Goal: Information Seeking & Learning: Learn about a topic

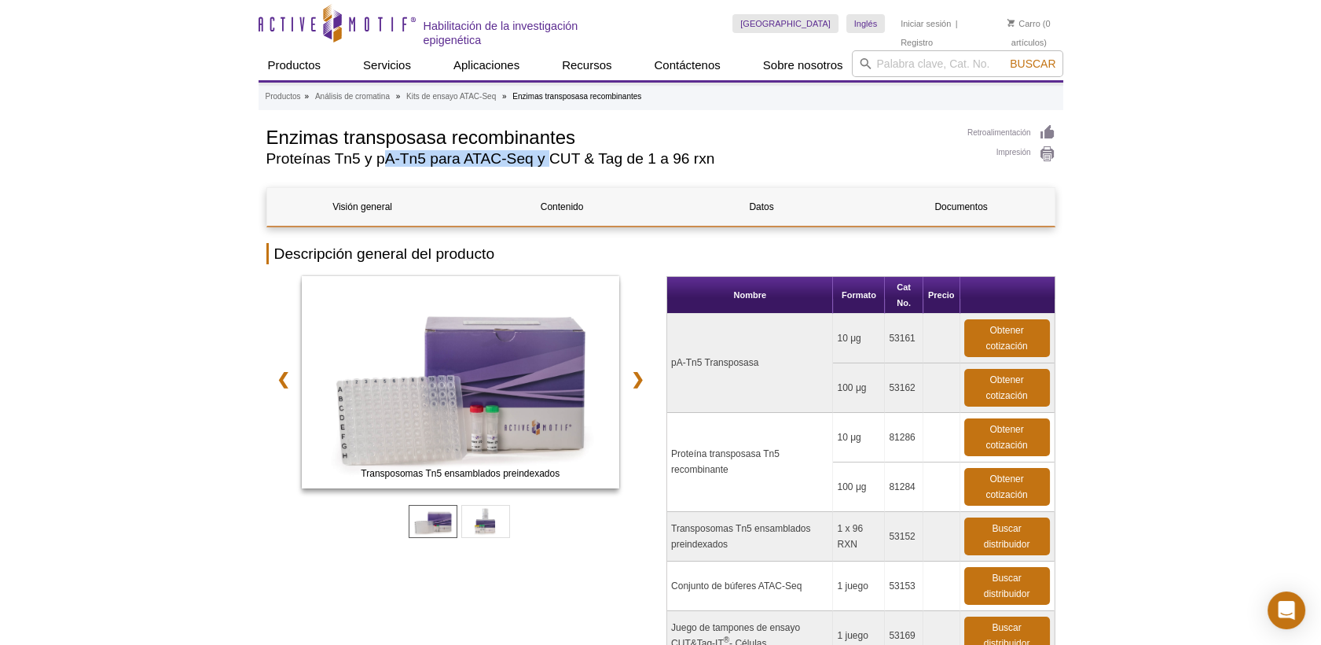
drag, startPoint x: 380, startPoint y: 160, endPoint x: 554, endPoint y: 175, distance: 174.3
click at [554, 175] on div "Retroalimentación Impresión Enzimas transposasa recombinantes Proteínas Tn5 y p…" at bounding box center [660, 150] width 789 height 53
click at [378, 207] on link "Visión general" at bounding box center [362, 207] width 191 height 38
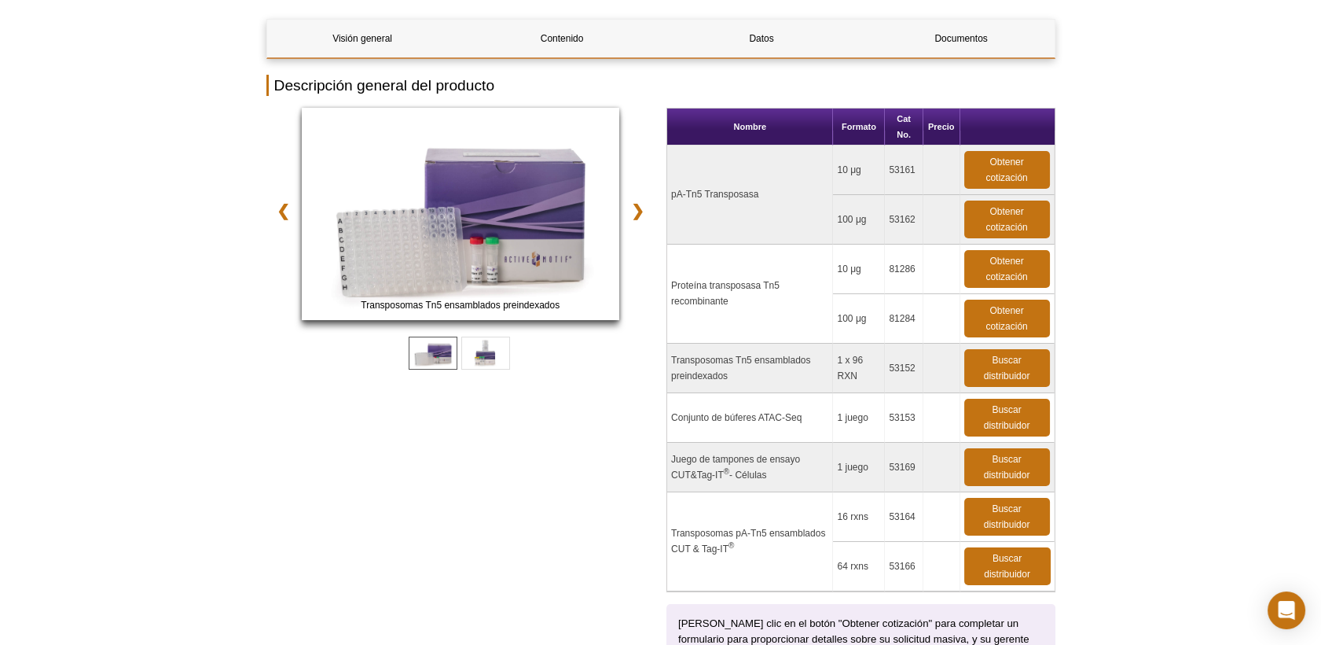
scroll to position [152, 0]
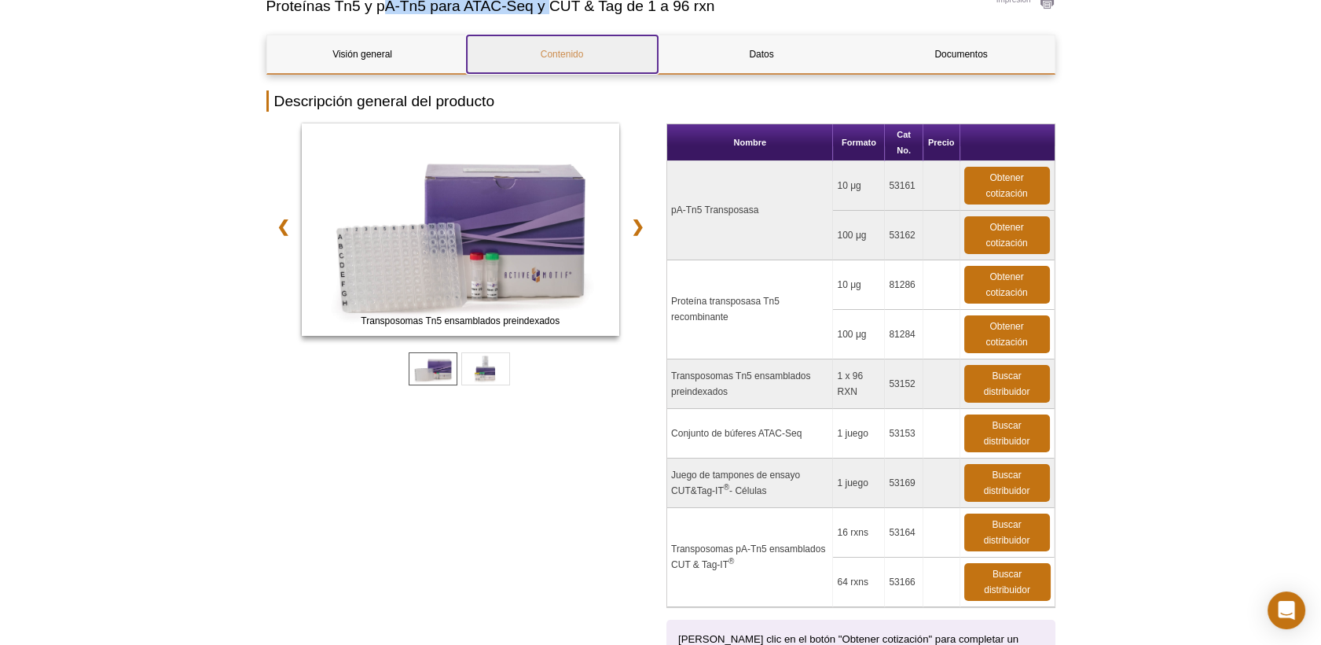
click at [588, 62] on link "Contenido" at bounding box center [562, 54] width 191 height 38
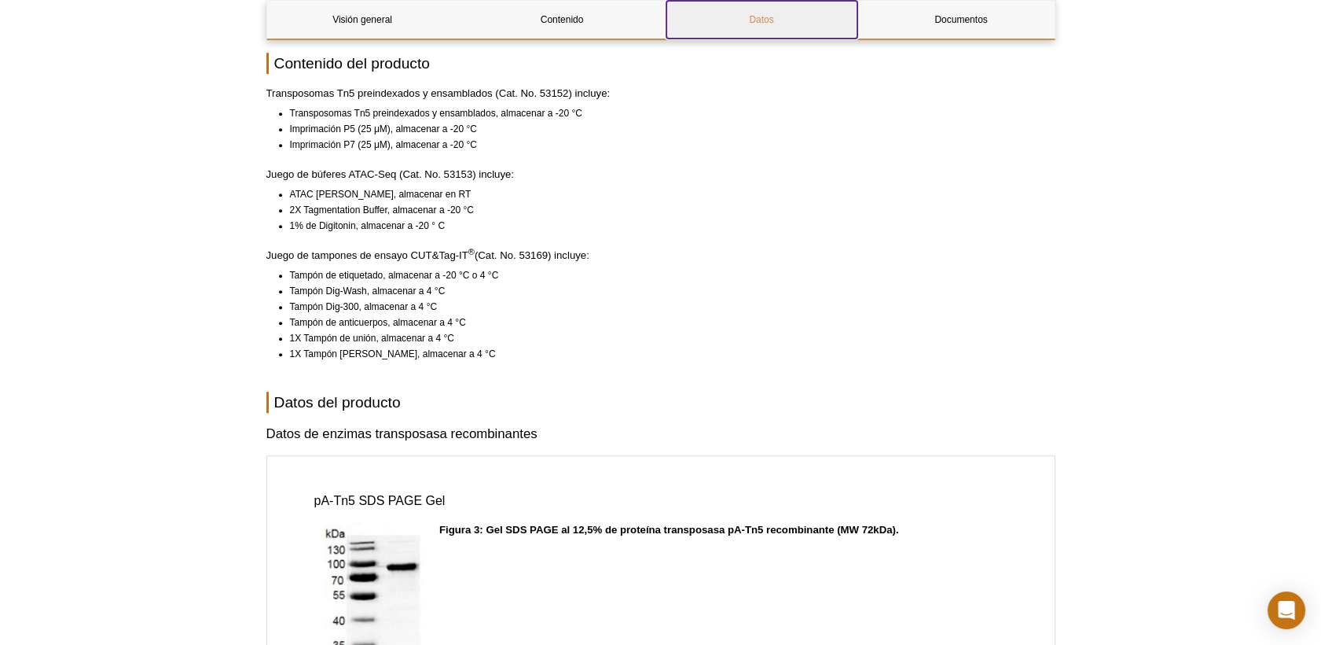
click at [781, 19] on link "Datos" at bounding box center [762, 20] width 191 height 38
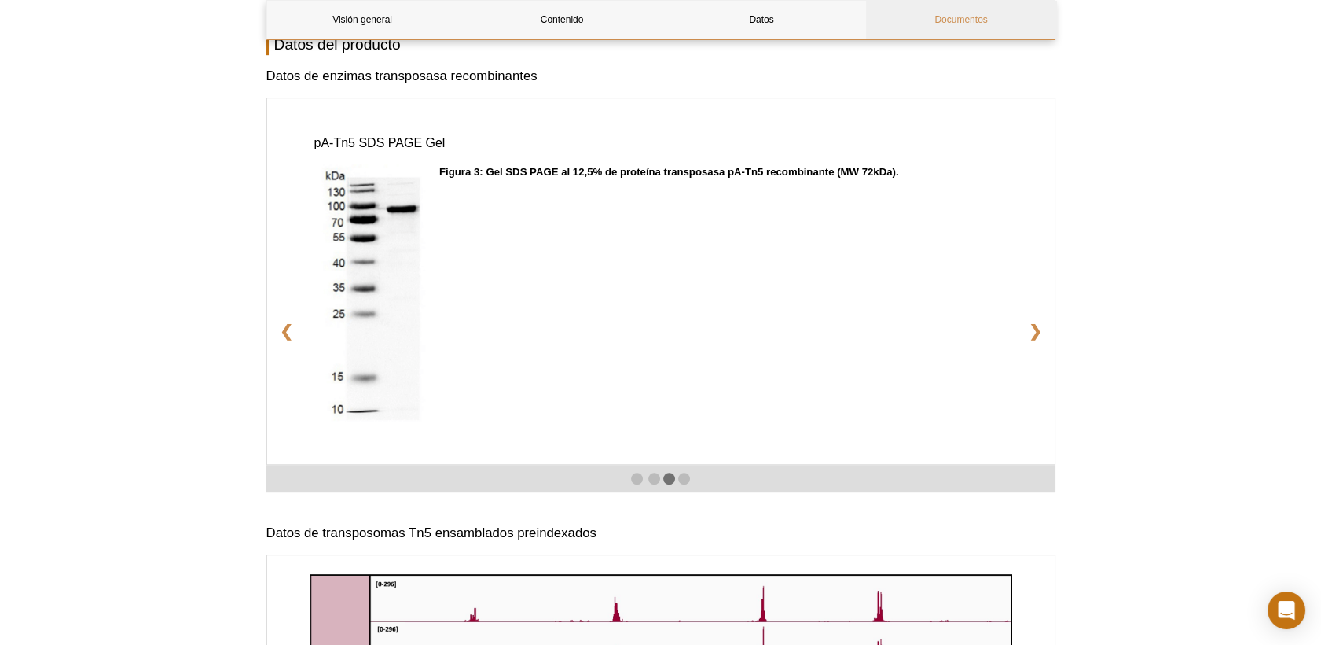
scroll to position [2119, 0]
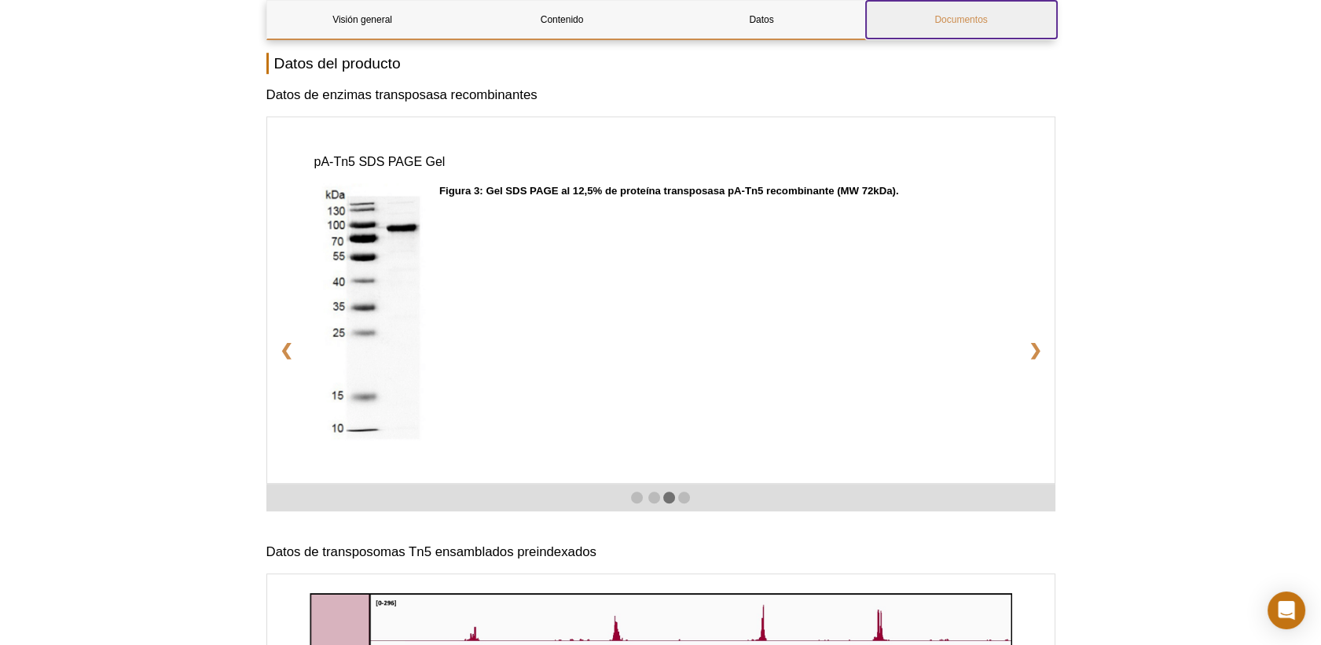
click at [979, 28] on link "Documentos" at bounding box center [961, 20] width 191 height 38
